Goal: Information Seeking & Learning: Learn about a topic

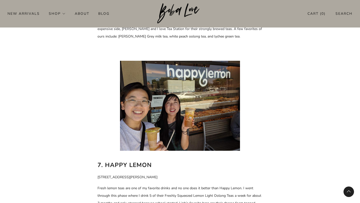
scroll to position [1327, 0]
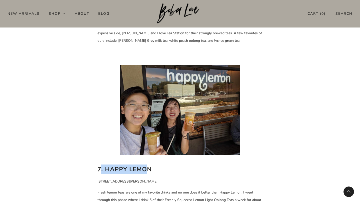
drag, startPoint x: 149, startPoint y: 155, endPoint x: 100, endPoint y: 152, distance: 48.6
click at [100, 165] on b "7. Happy Lemon" at bounding box center [125, 169] width 54 height 8
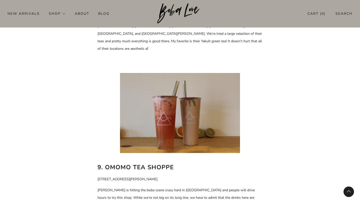
scroll to position [1695, 0]
click at [118, 163] on b "9. Omomo Tea Shoppe" at bounding box center [136, 167] width 76 height 8
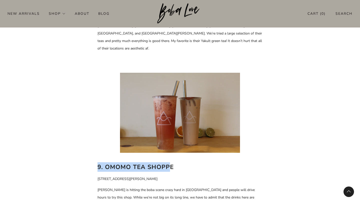
drag, startPoint x: 170, startPoint y: 144, endPoint x: 68, endPoint y: 143, distance: 102.1
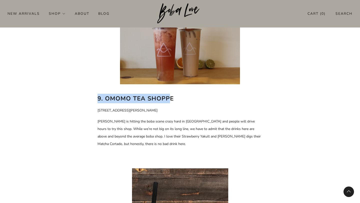
scroll to position [1765, 0]
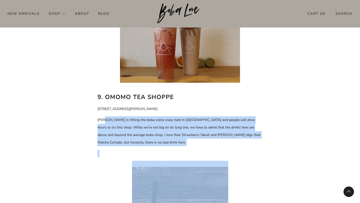
drag, startPoint x: 108, startPoint y: 98, endPoint x: 94, endPoint y: 143, distance: 46.9
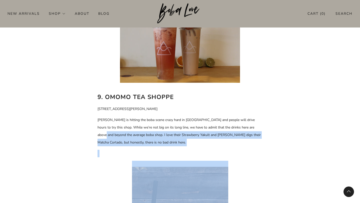
drag, startPoint x: 93, startPoint y: 143, endPoint x: 89, endPoint y: 136, distance: 8.2
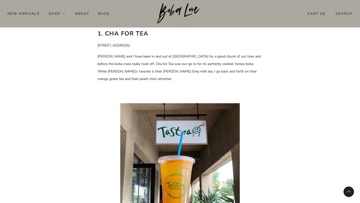
scroll to position [278, 0]
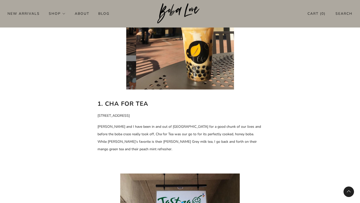
click at [142, 128] on span "[PERSON_NAME] and I have been in and out of [GEOGRAPHIC_DATA] for a good chunk …" at bounding box center [180, 137] width 164 height 27
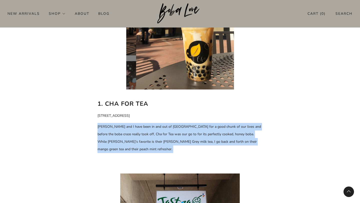
click at [142, 128] on span "[PERSON_NAME] and I have been in and out of [GEOGRAPHIC_DATA] for a good chunk …" at bounding box center [180, 137] width 164 height 27
click at [128, 138] on p "[PERSON_NAME] and I have been in and out of [GEOGRAPHIC_DATA] for a good chunk …" at bounding box center [180, 138] width 165 height 30
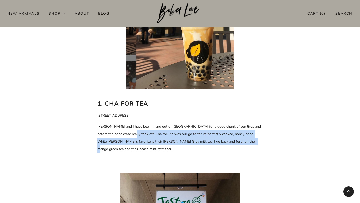
drag, startPoint x: 122, startPoint y: 134, endPoint x: 227, endPoint y: 142, distance: 105.4
click at [227, 142] on span "[PERSON_NAME] and I have been in and out of [GEOGRAPHIC_DATA] for a good chunk …" at bounding box center [180, 137] width 164 height 27
